Goal: Task Accomplishment & Management: Manage account settings

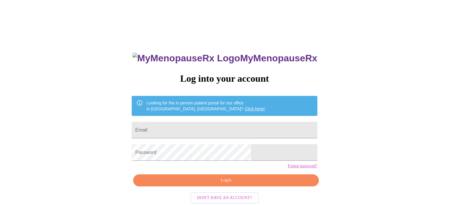
type input "Lisa@AdaptGC.com"
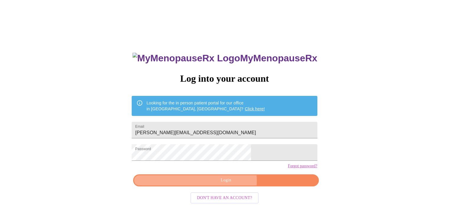
click at [228, 184] on span "Login" at bounding box center [226, 180] width 172 height 7
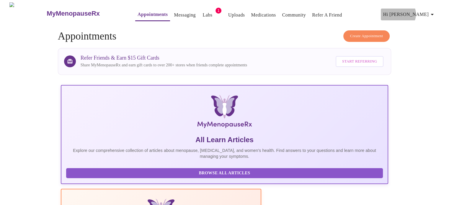
click at [430, 12] on span "Hi [PERSON_NAME]" at bounding box center [409, 14] width 52 height 8
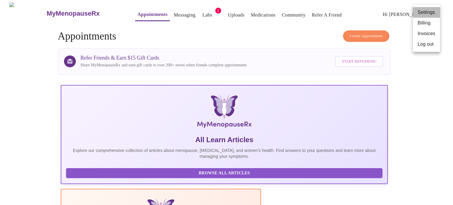
click at [427, 11] on li "Settings" at bounding box center [426, 12] width 27 height 11
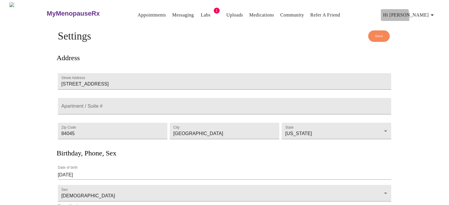
click at [416, 14] on span "Hi [PERSON_NAME]" at bounding box center [409, 15] width 52 height 8
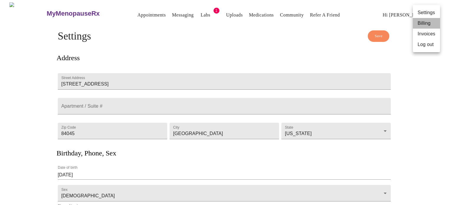
click at [420, 24] on li "Billing" at bounding box center [426, 23] width 27 height 11
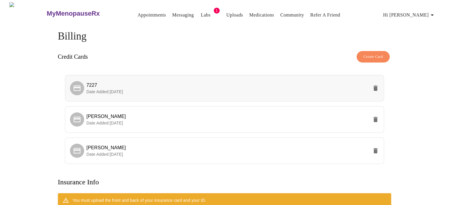
click at [376, 86] on icon "delete" at bounding box center [375, 88] width 4 height 5
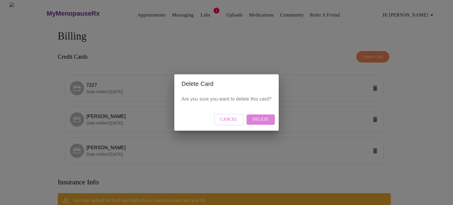
click at [263, 119] on span "Delete" at bounding box center [260, 119] width 16 height 7
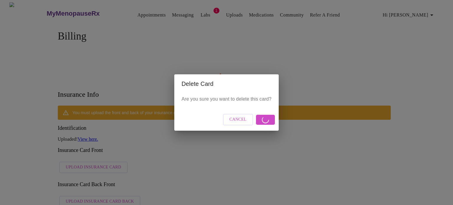
click at [238, 122] on span "Cancel" at bounding box center [237, 119] width 17 height 7
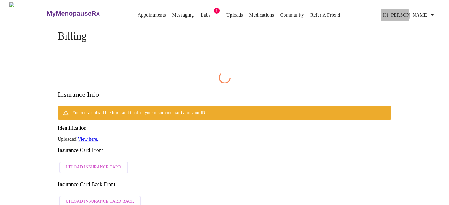
click at [425, 14] on span "Hi [PERSON_NAME]" at bounding box center [409, 15] width 52 height 8
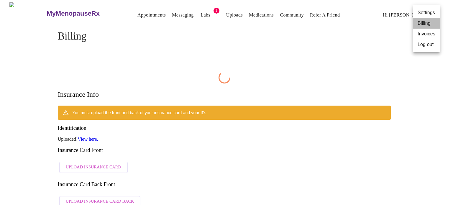
click at [424, 25] on li "Billing" at bounding box center [426, 23] width 27 height 11
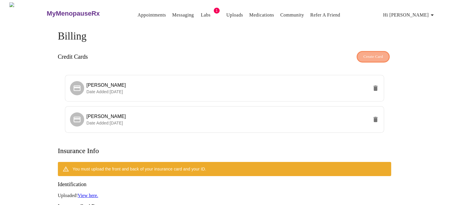
click at [374, 53] on span "Create Card" at bounding box center [373, 56] width 20 height 7
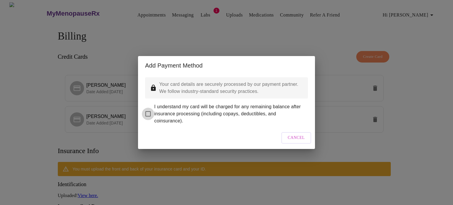
click at [147, 108] on input "I understand my card will be charged for any remaining balance after insurance …" at bounding box center [148, 114] width 12 height 12
checkbox input "true"
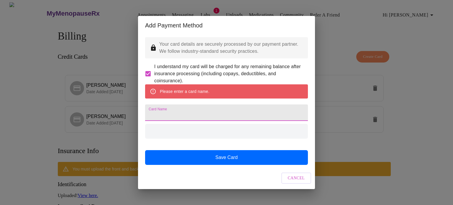
click at [192, 114] on input "Card Name" at bounding box center [226, 112] width 163 height 17
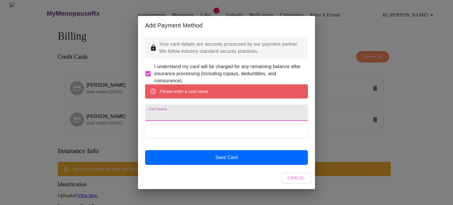
click at [180, 117] on input "Card Name" at bounding box center [226, 112] width 163 height 17
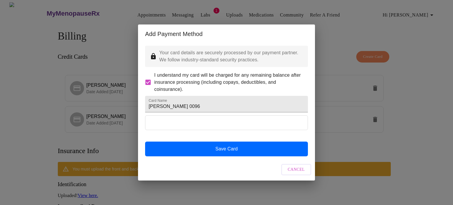
type input "[PERSON_NAME]"
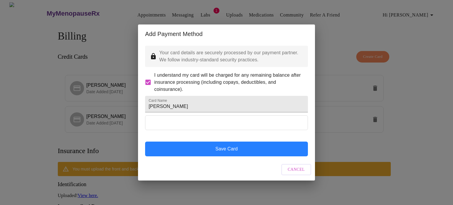
click at [230, 154] on button "Save Card" at bounding box center [226, 149] width 163 height 15
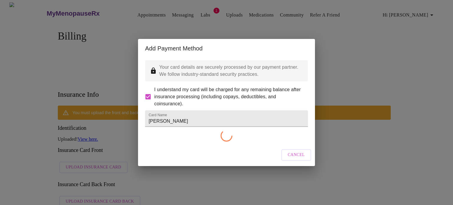
checkbox input "false"
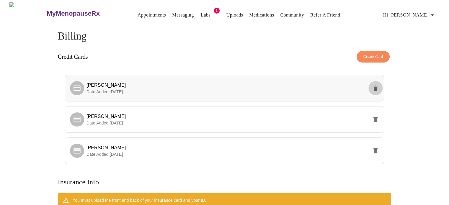
click at [375, 86] on icon "delete" at bounding box center [375, 88] width 4 height 5
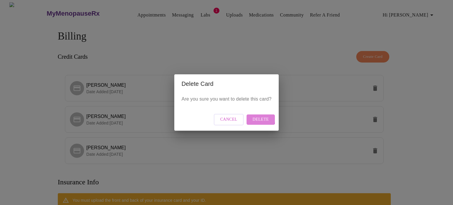
click at [258, 119] on span "Delete" at bounding box center [260, 119] width 16 height 7
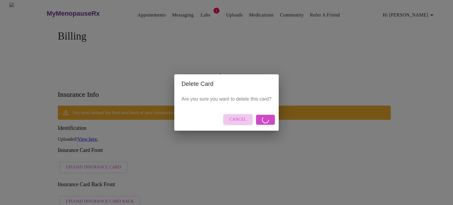
click at [238, 117] on span "Cancel" at bounding box center [237, 119] width 17 height 7
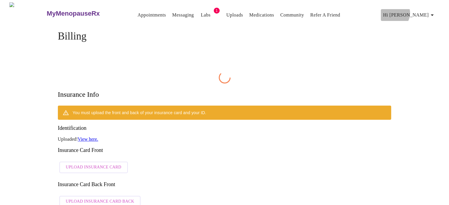
click at [425, 11] on span "Hi [PERSON_NAME]" at bounding box center [409, 15] width 52 height 8
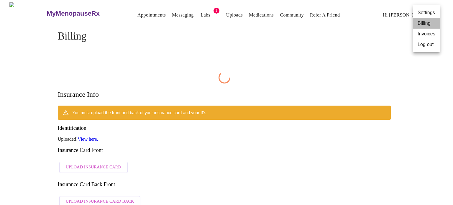
click at [427, 20] on li "Billing" at bounding box center [426, 23] width 27 height 11
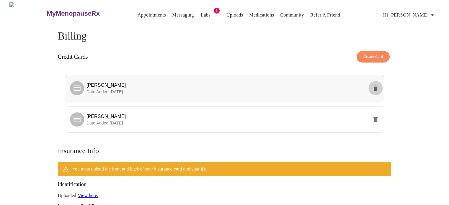
click at [375, 86] on icon "delete" at bounding box center [375, 88] width 4 height 5
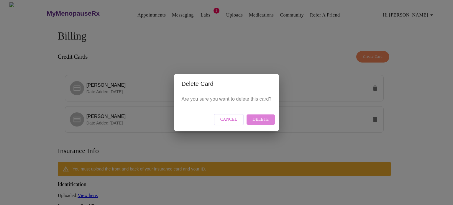
click at [262, 116] on button "Delete" at bounding box center [261, 119] width 28 height 10
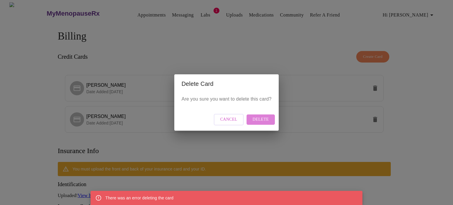
click at [259, 117] on span "Delete" at bounding box center [260, 119] width 16 height 7
click at [262, 118] on span "Delete" at bounding box center [260, 119] width 16 height 7
click at [225, 119] on span "Cancel" at bounding box center [228, 119] width 17 height 7
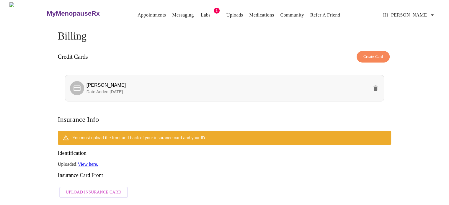
click at [94, 83] on span "[PERSON_NAME]" at bounding box center [106, 85] width 40 height 5
click at [97, 89] on p "Date Added: [DATE]" at bounding box center [227, 92] width 282 height 6
click at [201, 13] on link "Labs" at bounding box center [206, 15] width 10 height 8
